Goal: Task Accomplishment & Management: Manage account settings

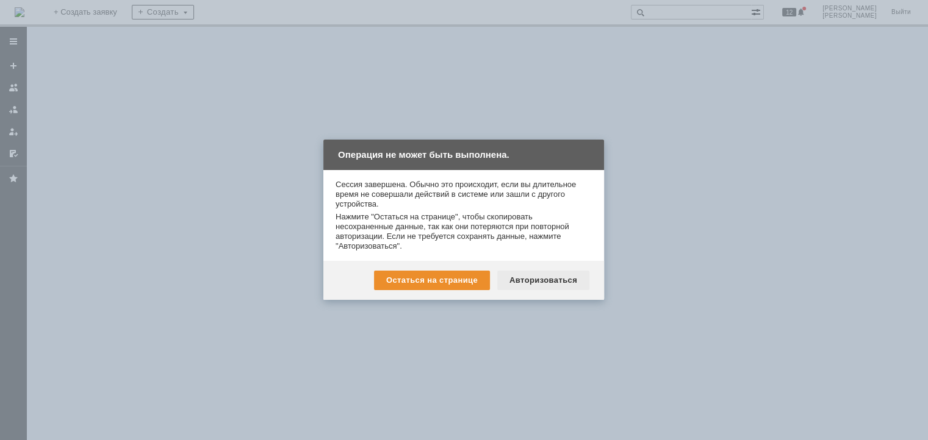
click at [531, 283] on div "Авторизоваться" at bounding box center [543, 281] width 92 height 20
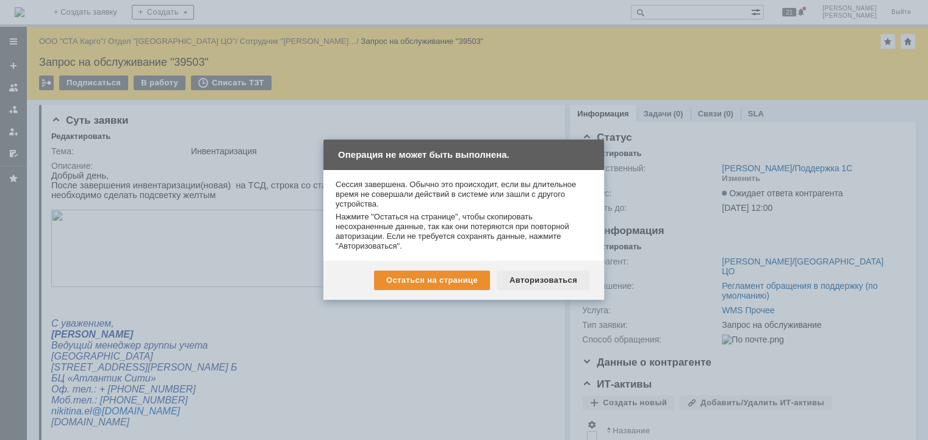
click at [514, 276] on div "Авторизоваться" at bounding box center [543, 281] width 92 height 20
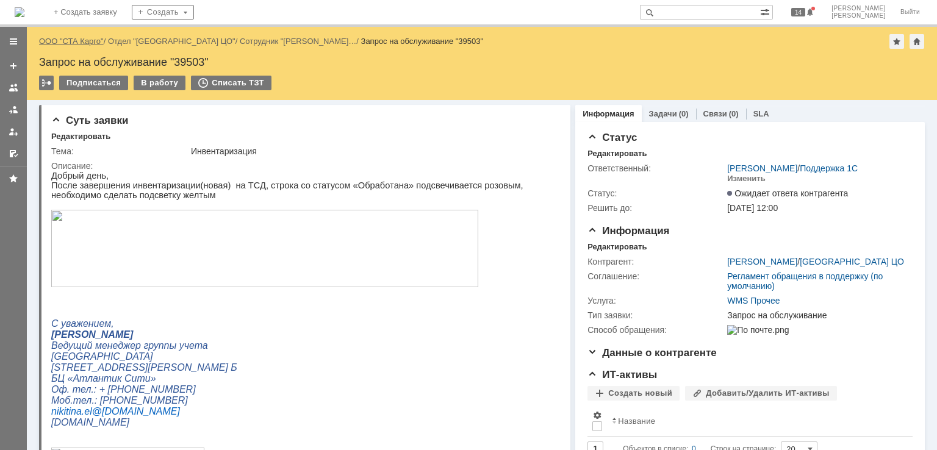
click at [83, 39] on link "ООО "СТА Карго"" at bounding box center [71, 41] width 65 height 9
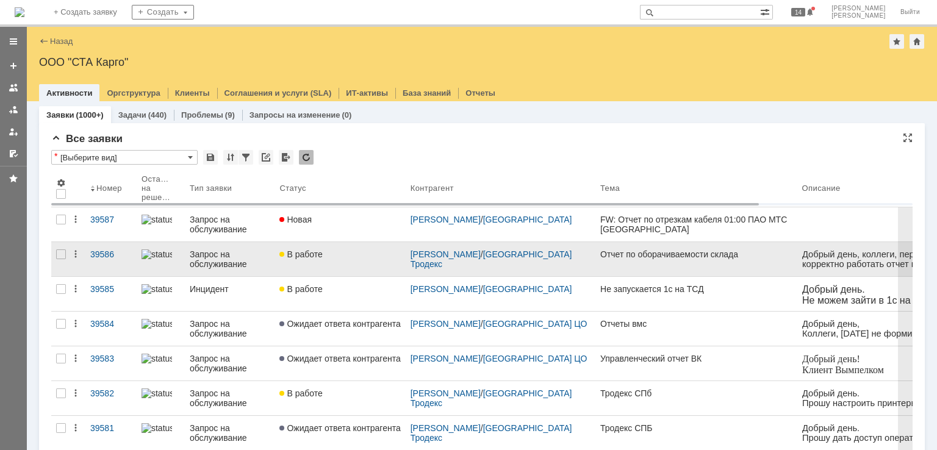
click at [334, 251] on div "В работе" at bounding box center [339, 254] width 121 height 10
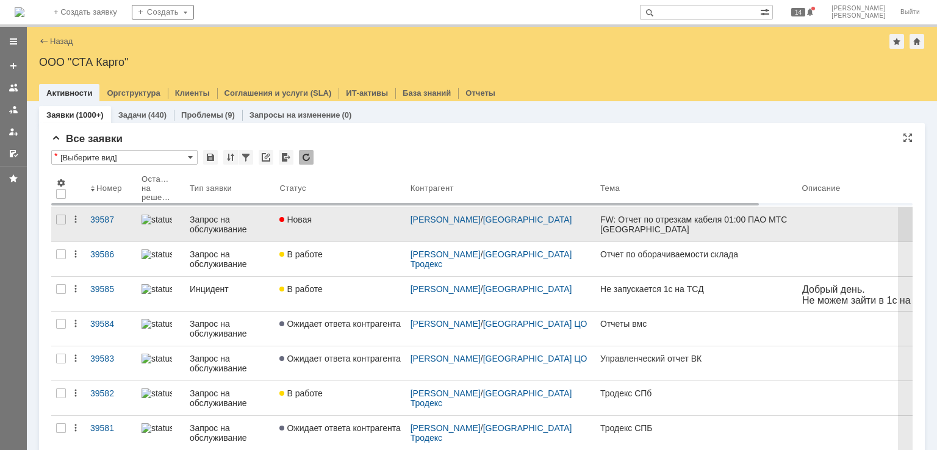
click at [343, 225] on link "Новая" at bounding box center [340, 224] width 131 height 34
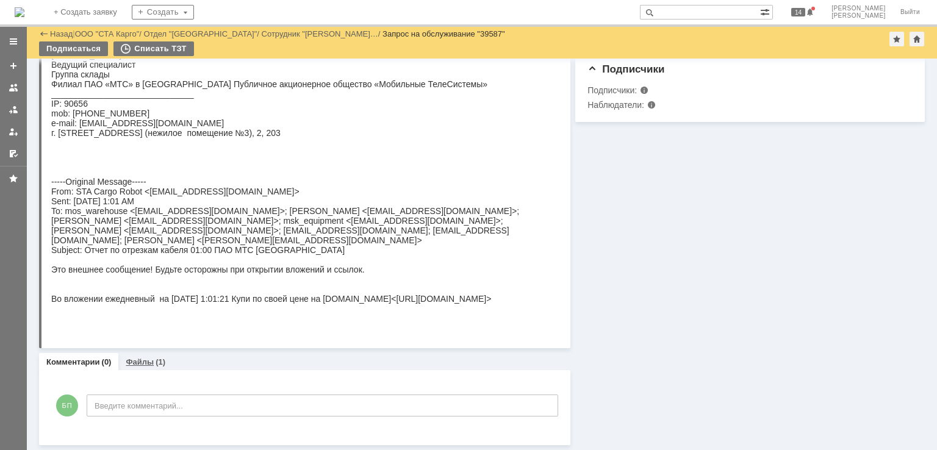
click at [156, 364] on div "(1)" at bounding box center [161, 361] width 10 height 9
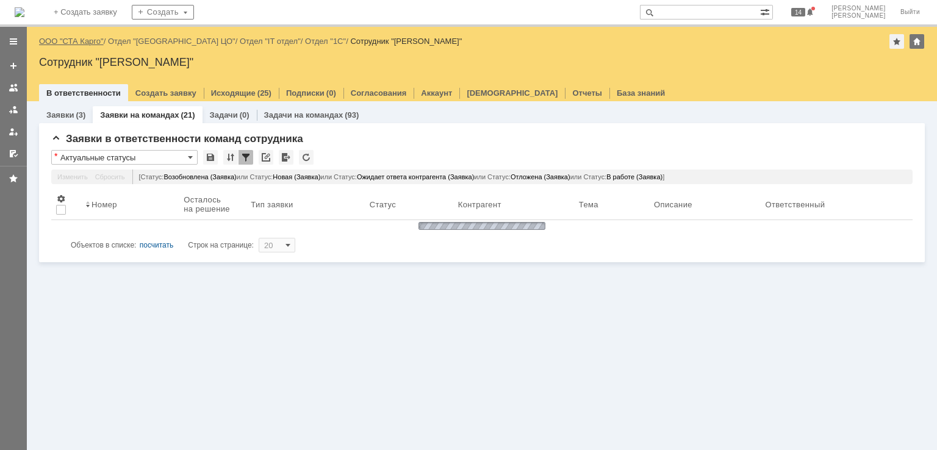
click at [89, 42] on link "ООО "СТА Карго"" at bounding box center [71, 41] width 65 height 9
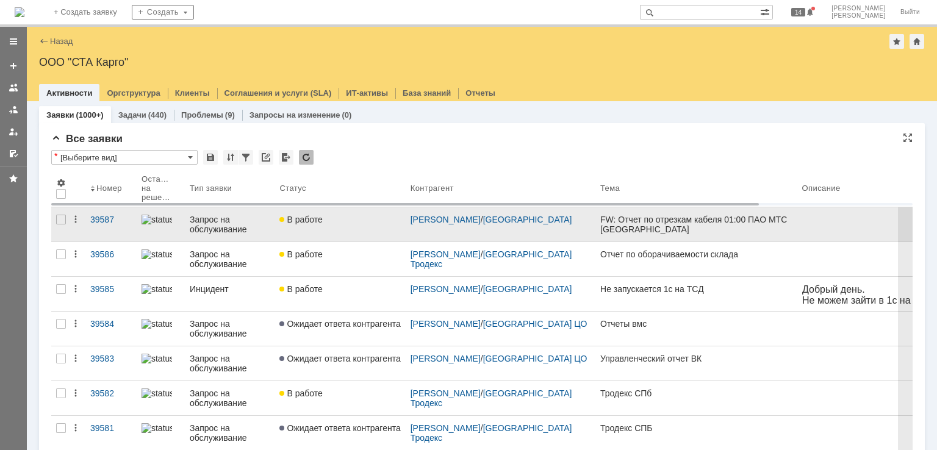
click at [356, 228] on link "В работе" at bounding box center [340, 224] width 131 height 34
